Goal: Obtain resource: Obtain resource

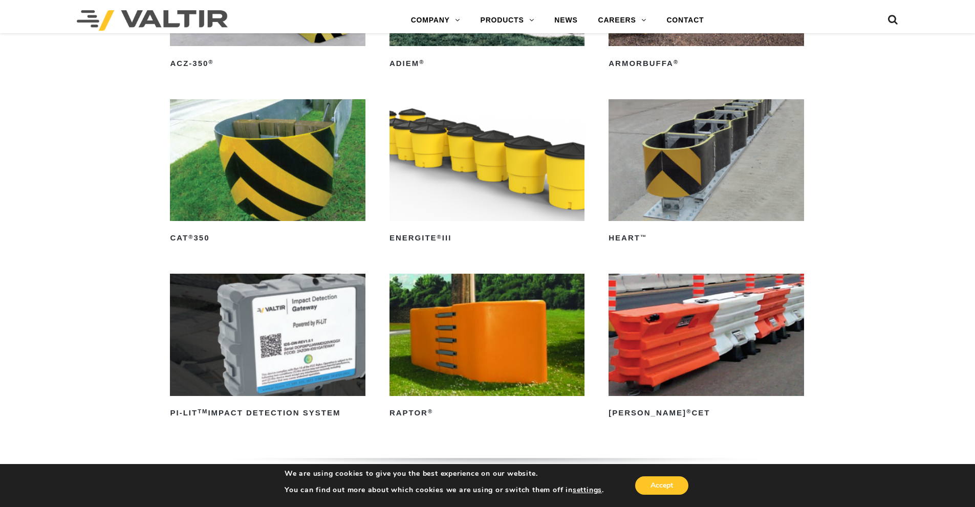
scroll to position [2859, 0]
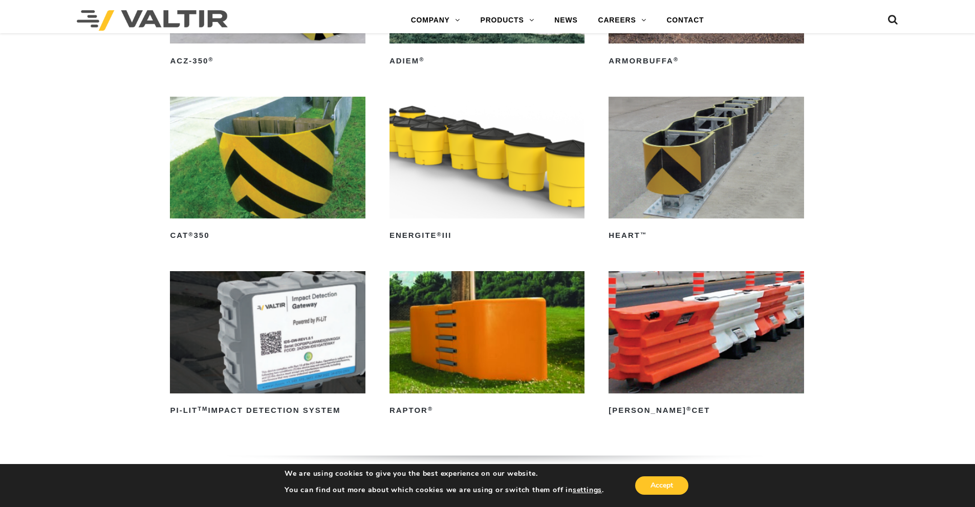
click at [694, 179] on img at bounding box center [706, 158] width 195 height 122
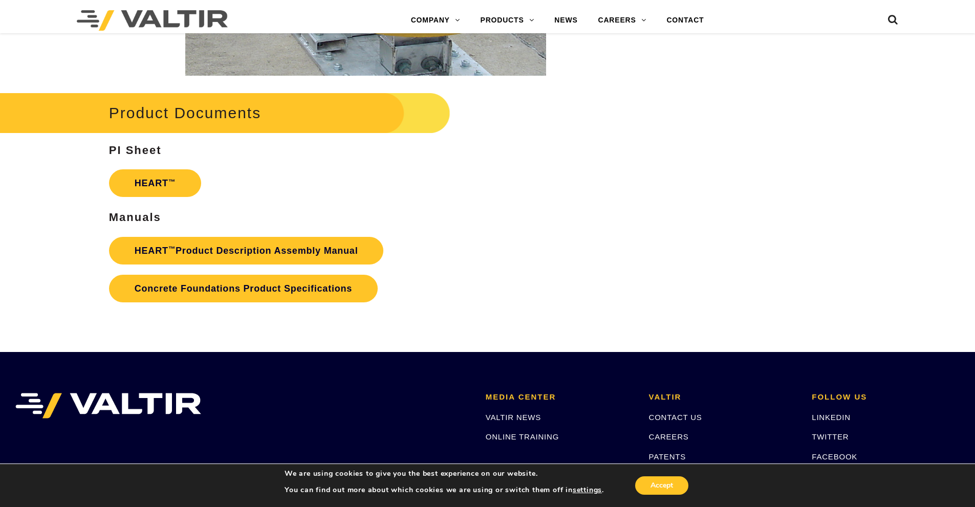
scroll to position [1842, 0]
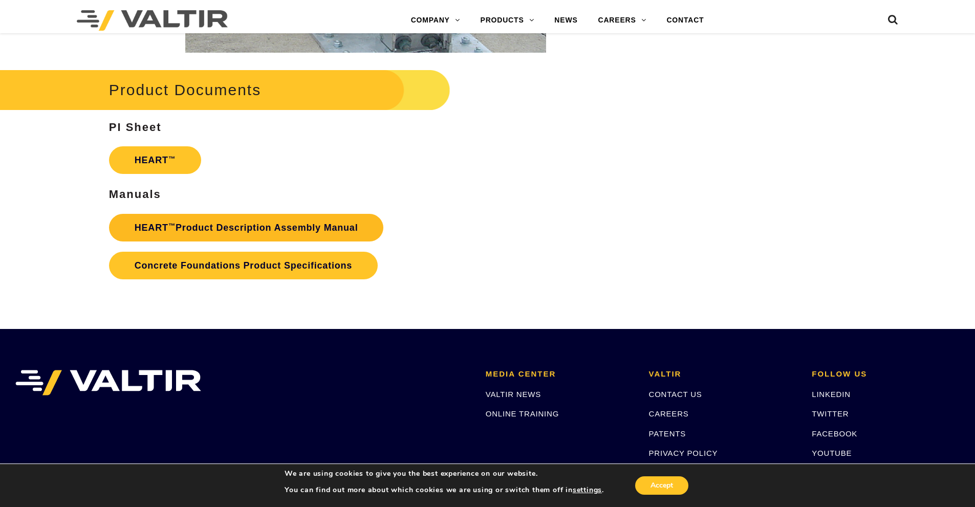
click at [321, 227] on link "HEART ™ Product Description Assembly Manual" at bounding box center [246, 228] width 275 height 28
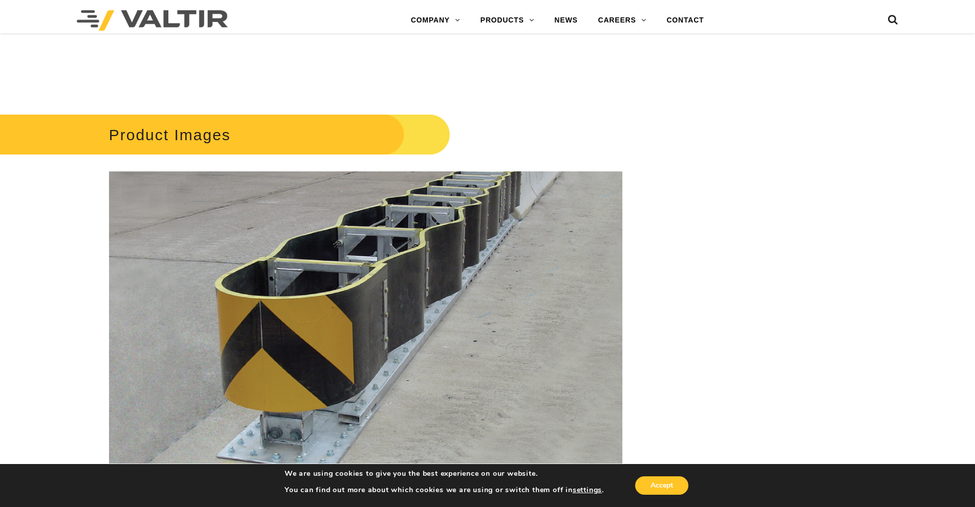
scroll to position [358, 0]
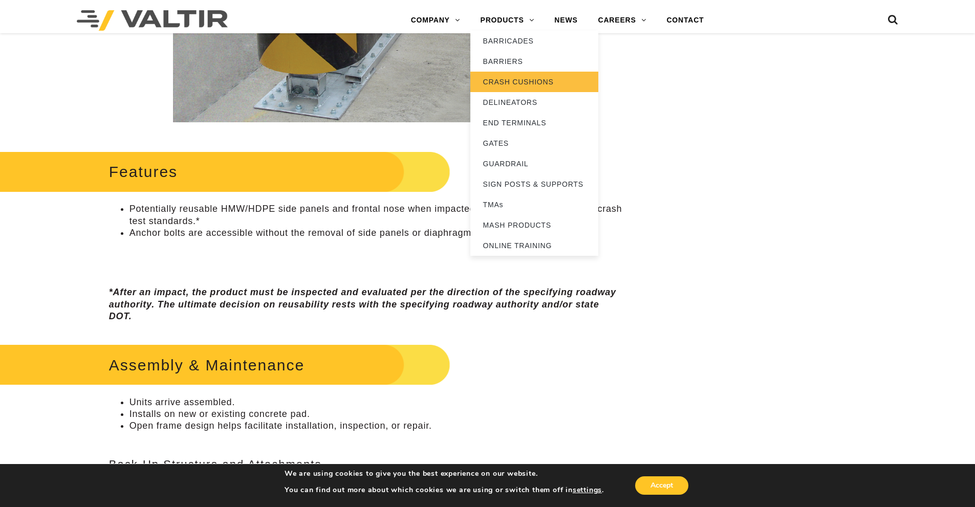
click at [519, 81] on link "CRASH CUSHIONS" at bounding box center [534, 82] width 128 height 20
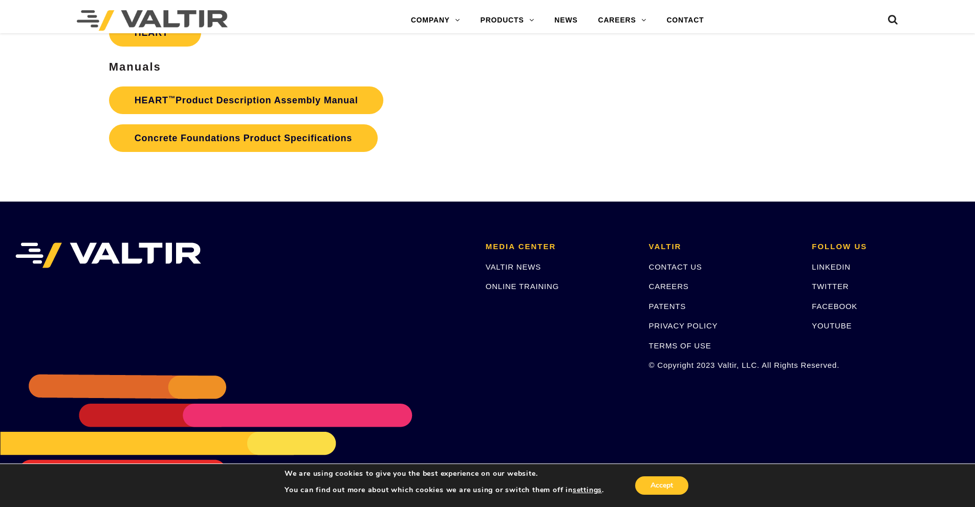
scroll to position [1971, 0]
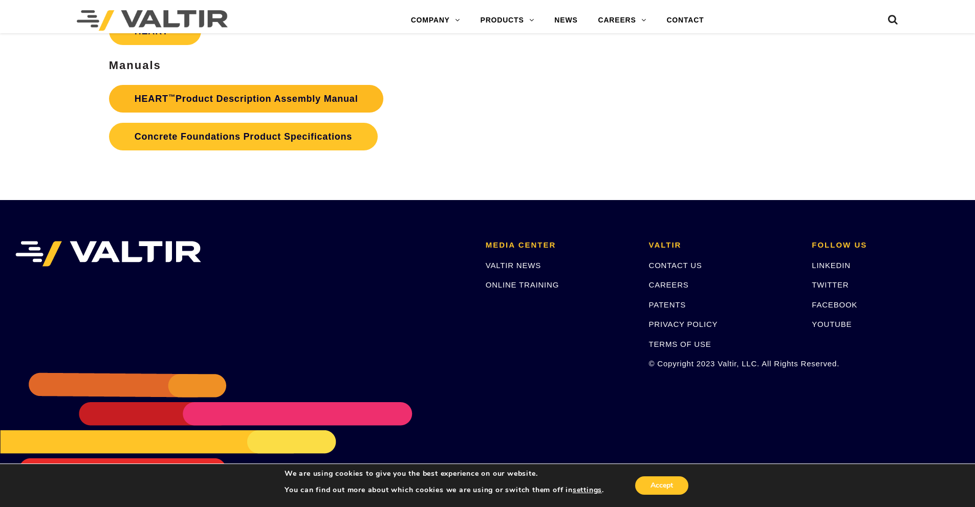
click at [255, 101] on link "HEART ™ Product Description Assembly Manual" at bounding box center [246, 99] width 275 height 28
click at [293, 89] on link "HEART ™ Product Description Assembly Manual" at bounding box center [246, 99] width 275 height 28
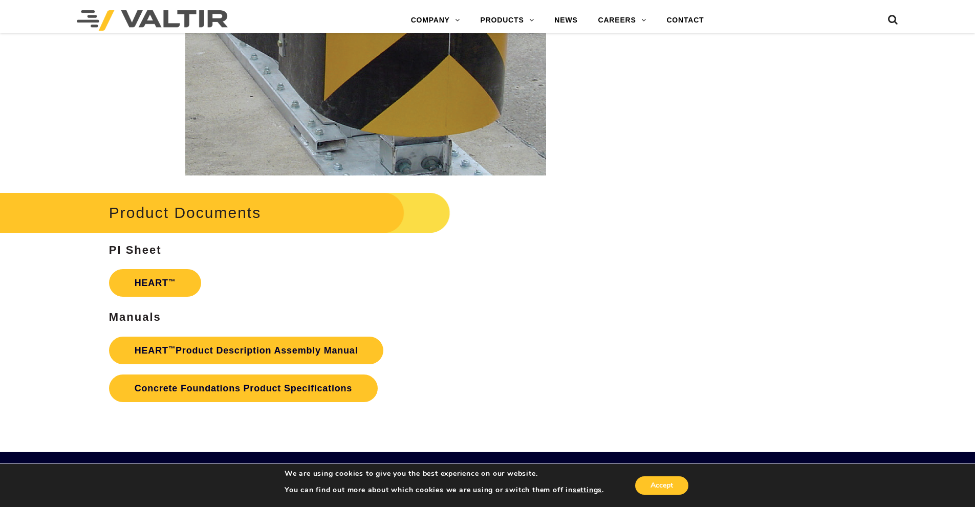
scroll to position [1740, 0]
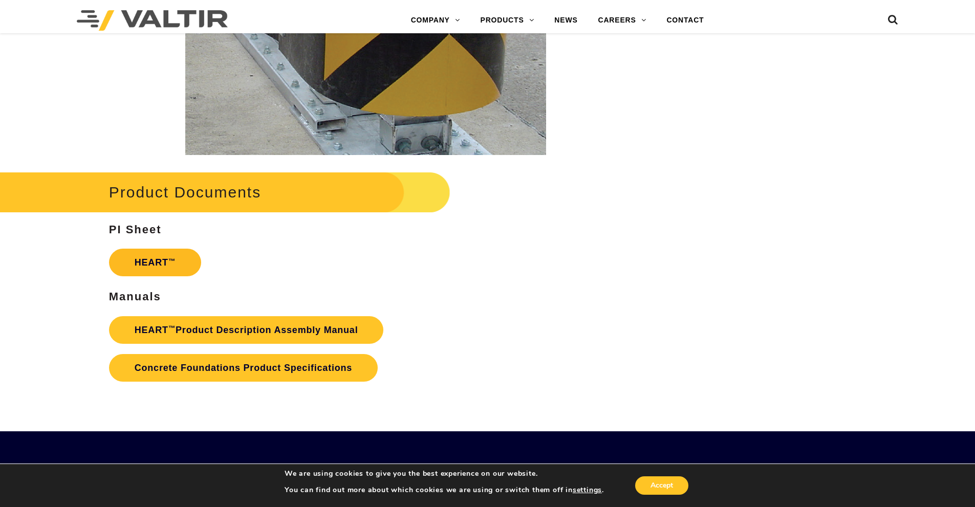
click at [176, 263] on link "HEART ™" at bounding box center [155, 263] width 92 height 28
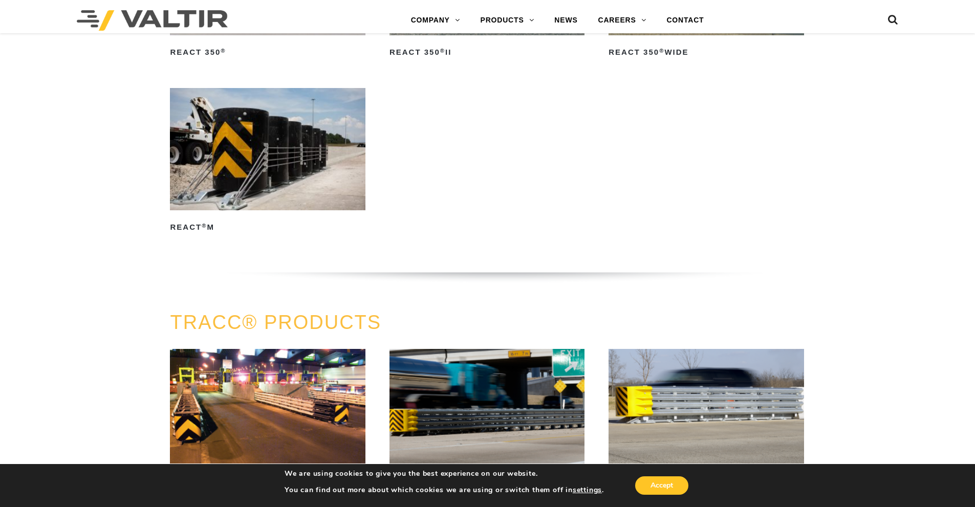
scroll to position [1740, 0]
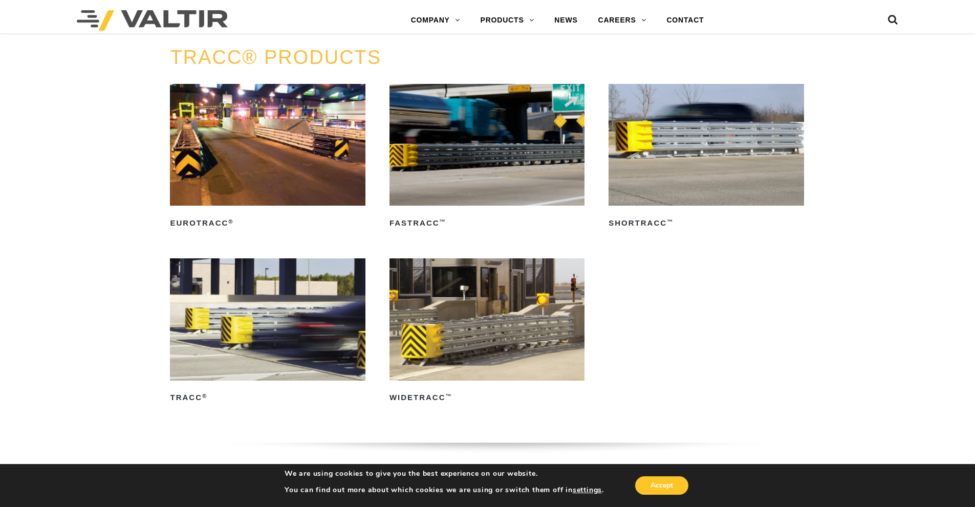
click at [258, 343] on img at bounding box center [267, 319] width 195 height 122
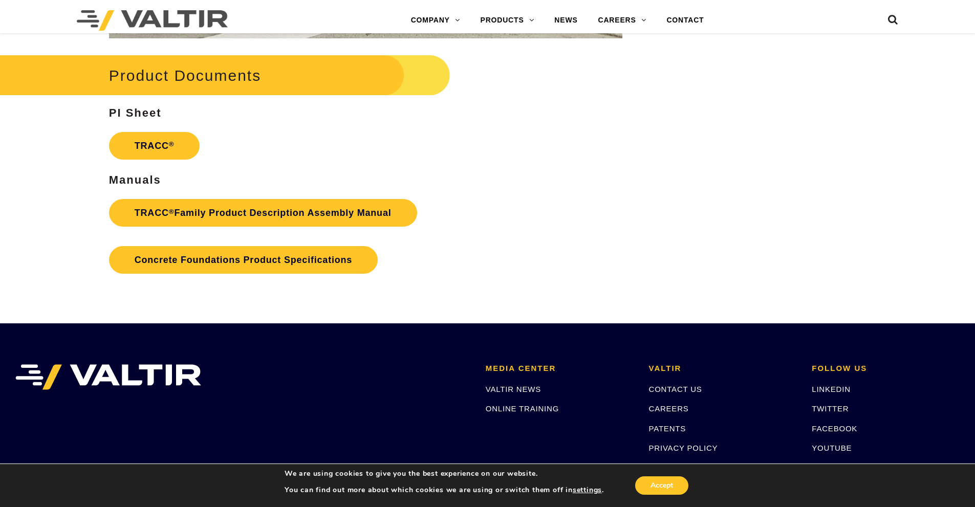
scroll to position [1638, 0]
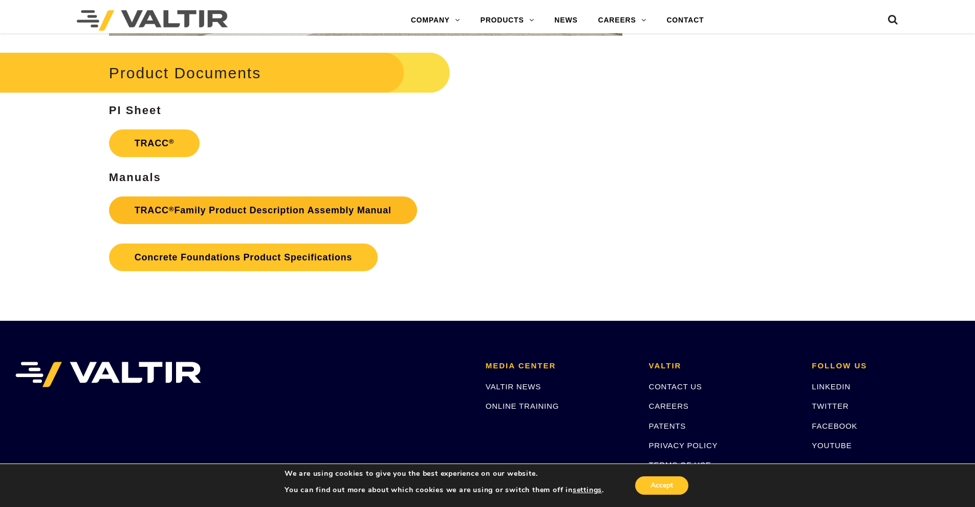
click at [302, 211] on link "TRACC ® Family Product Description Assembly Manual" at bounding box center [263, 211] width 308 height 28
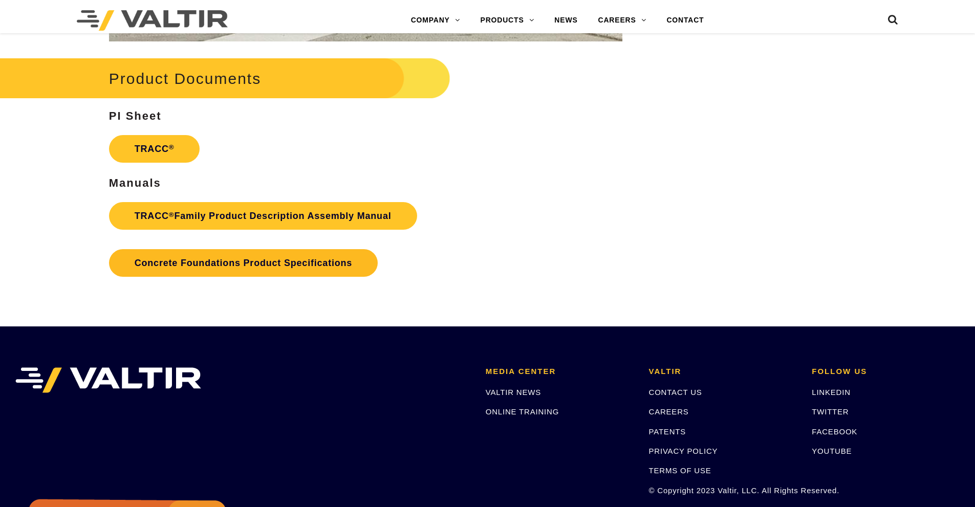
scroll to position [1638, 0]
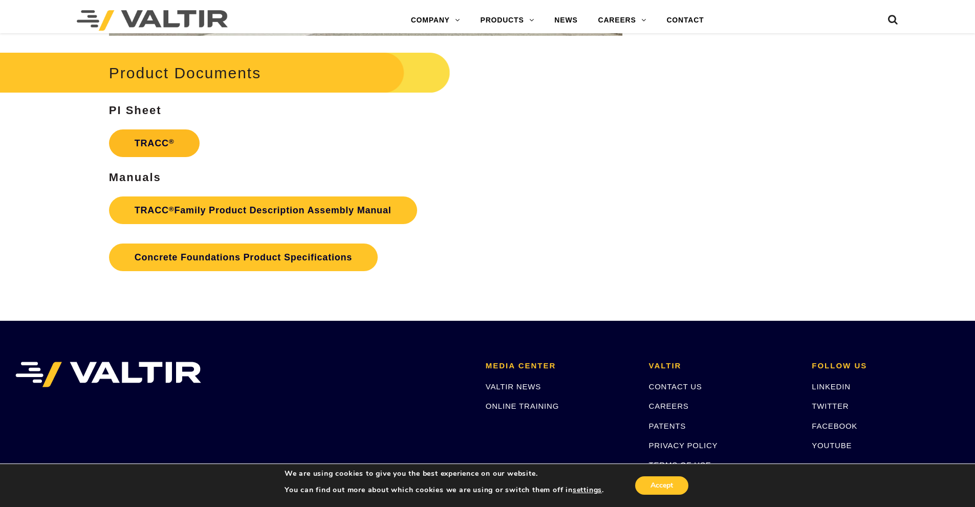
click at [154, 148] on link "TRACC ®" at bounding box center [154, 143] width 91 height 28
